Goal: Task Accomplishment & Management: Complete application form

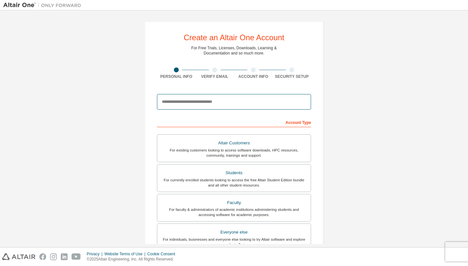
drag, startPoint x: 0, startPoint y: 0, endPoint x: 205, endPoint y: 98, distance: 227.1
type input "**********"
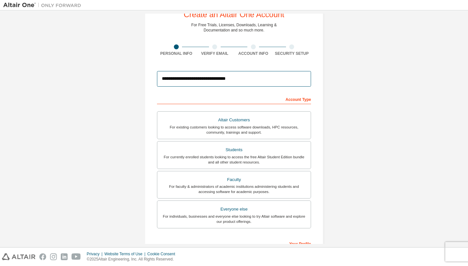
scroll to position [26, 0]
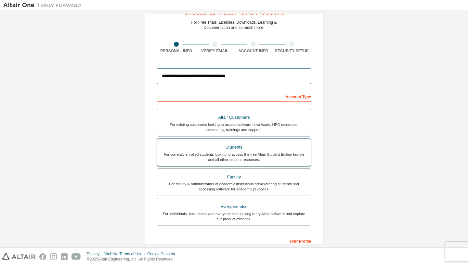
type input "**********"
click at [305, 156] on div "For currently enrolled students looking to access the free Altair Student Editi…" at bounding box center [233, 157] width 145 height 10
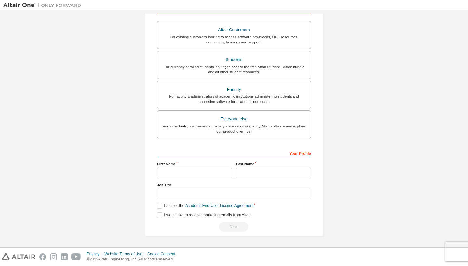
scroll to position [115, 0]
type input "*****"
click at [308, 215] on div "I would like to receive marketing emails from Altair" at bounding box center [234, 216] width 154 height 6
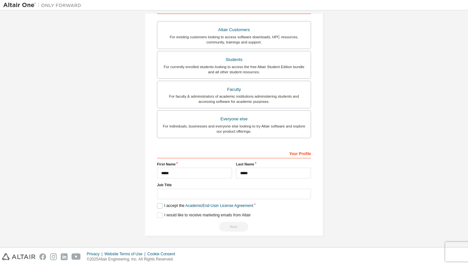
click at [159, 207] on label "I accept the Academic End-User License Agreement" at bounding box center [205, 206] width 96 height 6
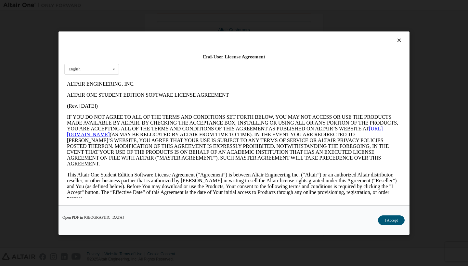
scroll to position [0, 0]
click at [389, 221] on button "I Accept" at bounding box center [391, 221] width 27 height 10
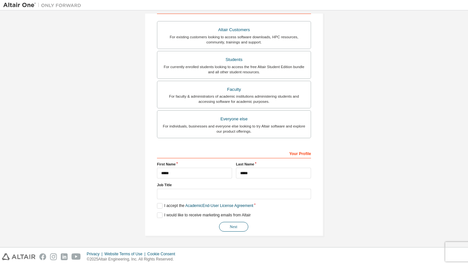
scroll to position [114, 0]
click at [232, 228] on button "Next" at bounding box center [233, 227] width 29 height 10
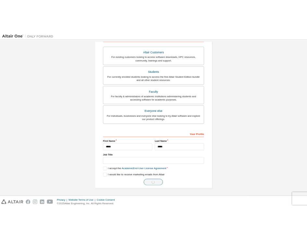
scroll to position [0, 0]
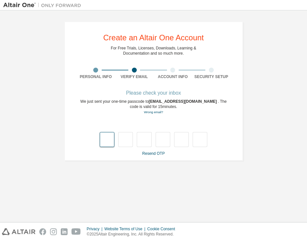
type input "*"
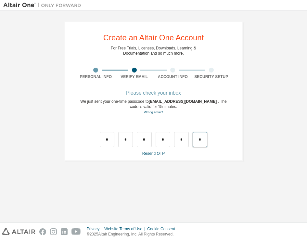
type input "*"
